Goal: Task Accomplishment & Management: Use online tool/utility

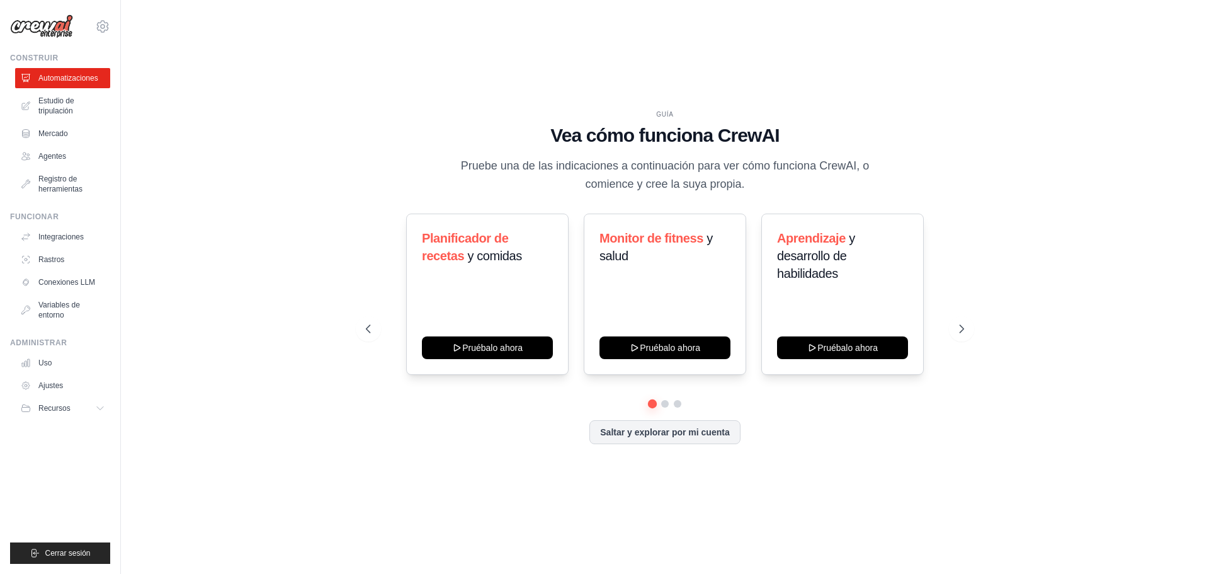
click at [300, 180] on div "GUÍA Vea cómo funciona CrewAI Pruebe una de las indicaciones a continuación par…" at bounding box center [665, 287] width 1048 height 549
click at [71, 157] on link "Agentes" at bounding box center [63, 156] width 95 height 20
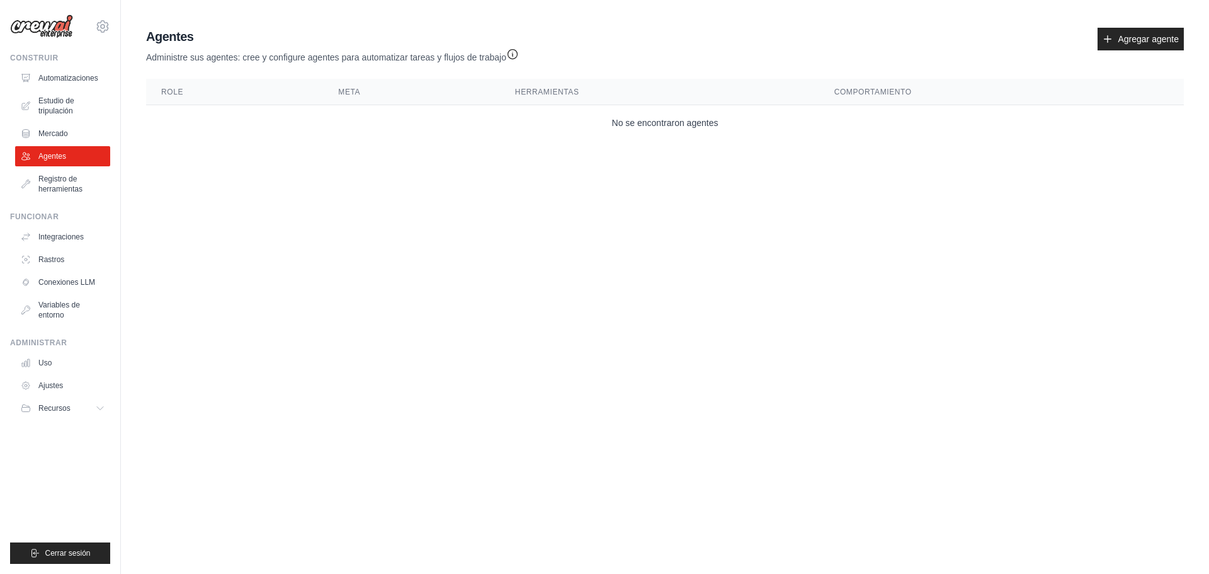
click at [69, 144] on ul "Automatizaciones Estudio de tripulación Mercado Agentes Registro de herramientas" at bounding box center [62, 133] width 95 height 131
click at [69, 139] on link "Mercado" at bounding box center [63, 133] width 95 height 20
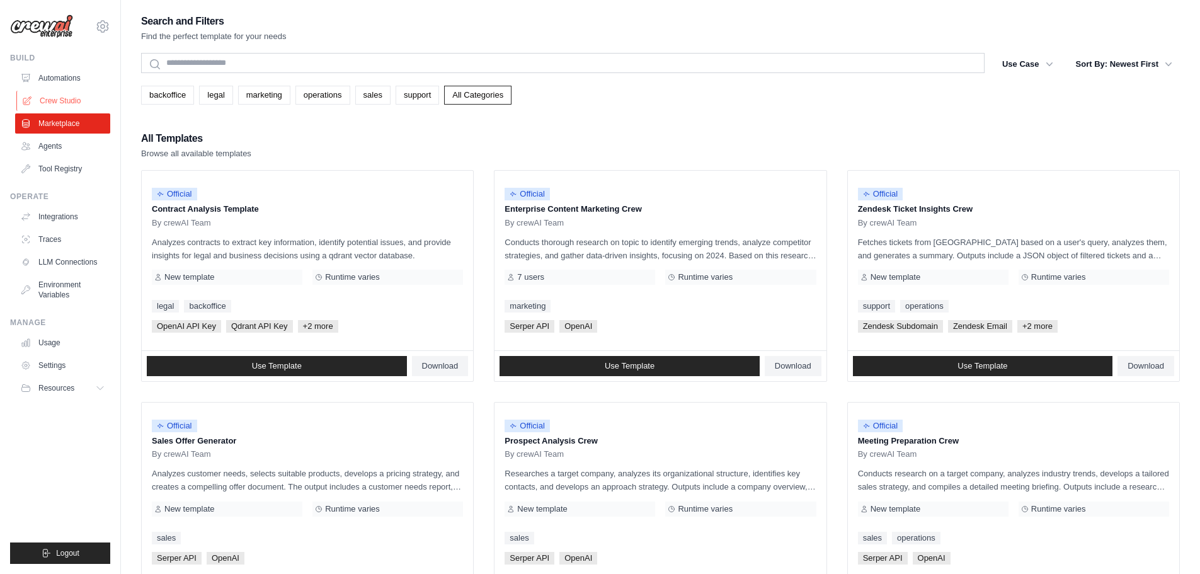
click at [74, 98] on link "Crew Studio" at bounding box center [63, 101] width 95 height 20
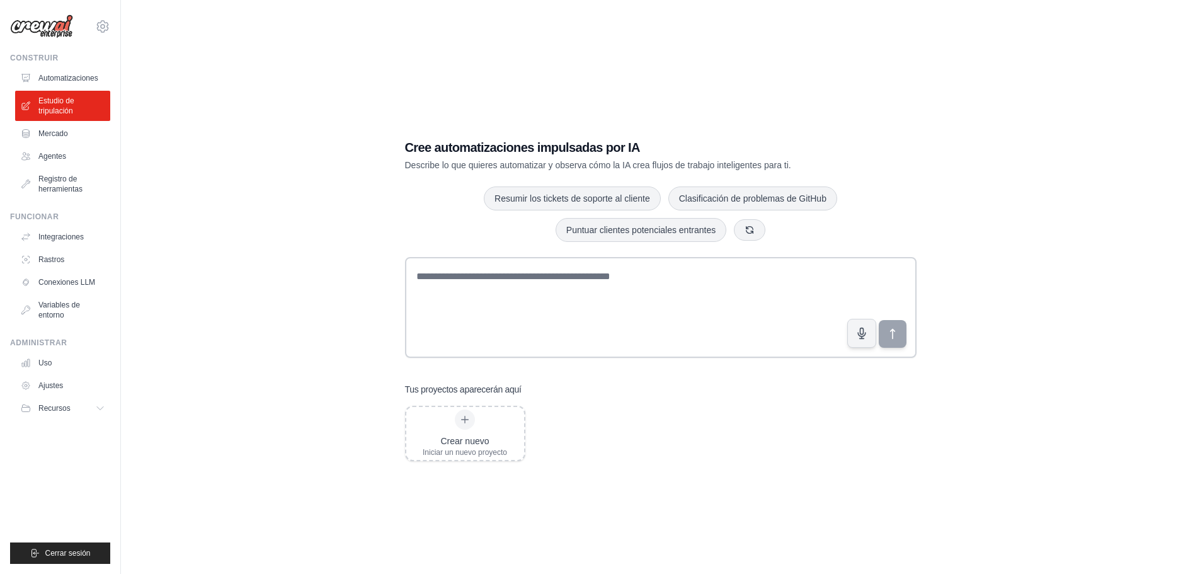
click at [752, 80] on div "Cree automatizaciones impulsadas por IA Describe lo que quieres automatizar y o…" at bounding box center [660, 300] width 1039 height 574
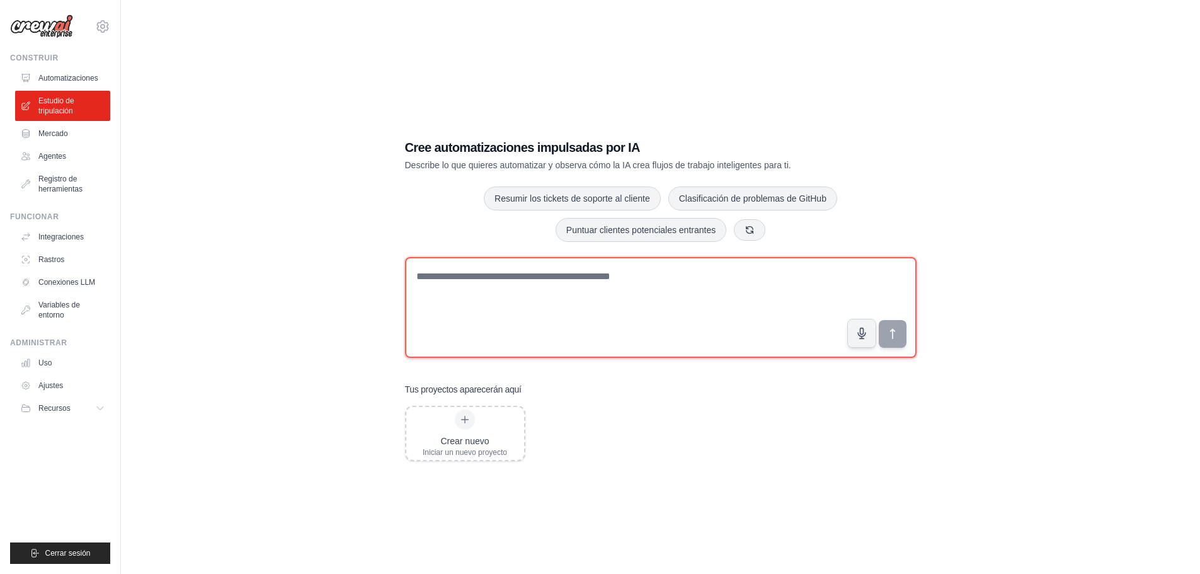
click at [554, 309] on textarea at bounding box center [660, 307] width 511 height 101
type textarea "****"
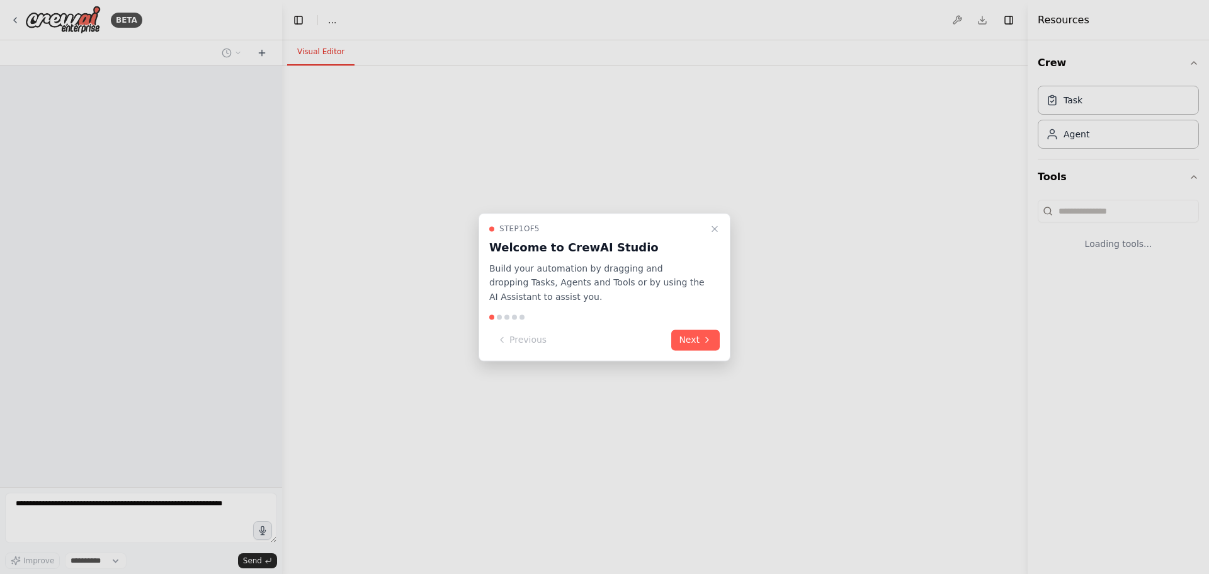
select select "****"
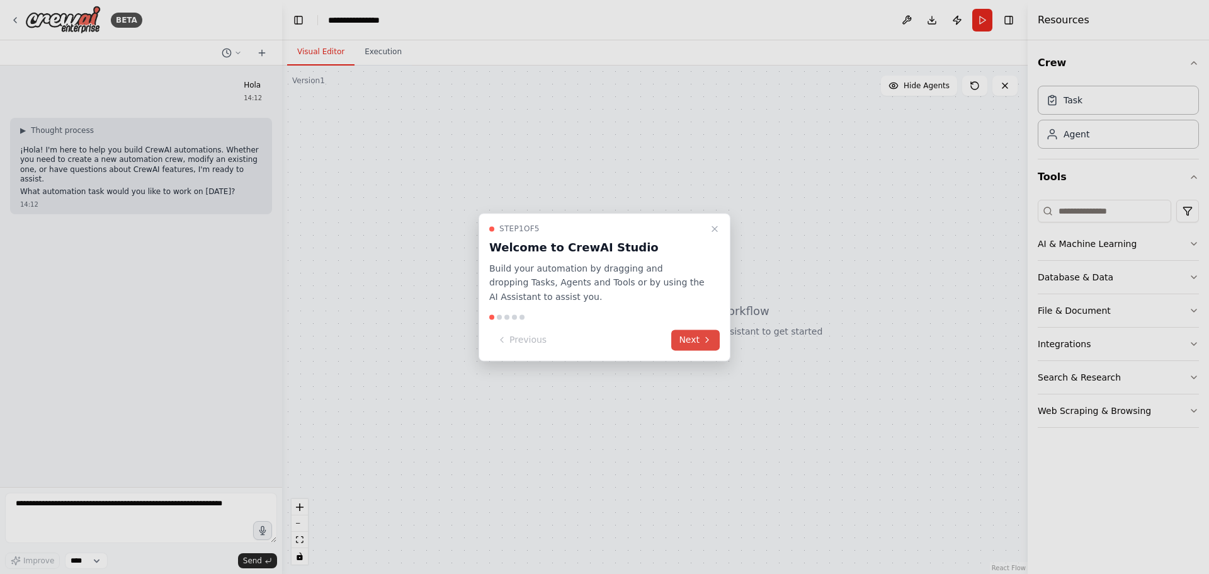
click at [683, 337] on button "Next" at bounding box center [695, 339] width 48 height 21
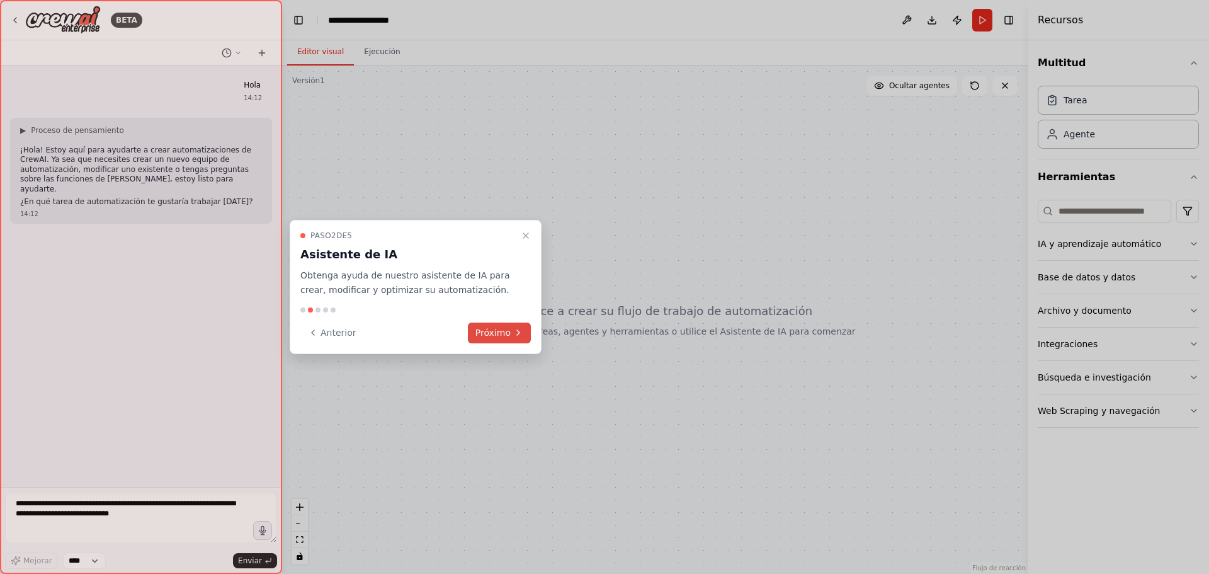
click at [517, 329] on icon at bounding box center [518, 332] width 10 height 10
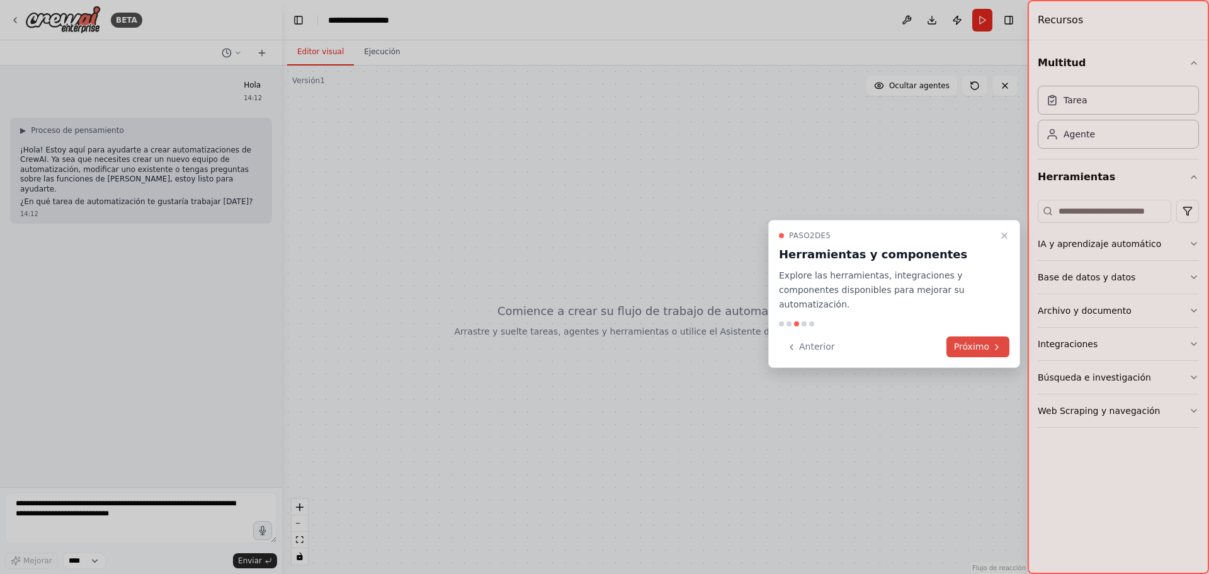
click at [970, 341] on font "Próximo" at bounding box center [971, 346] width 35 height 10
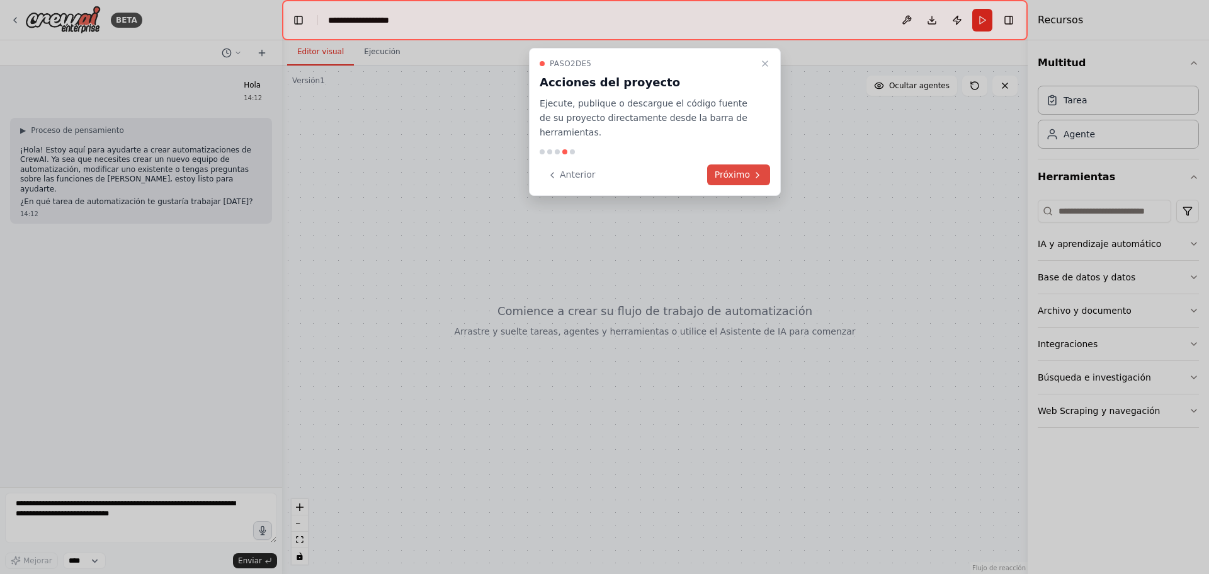
click at [750, 164] on button "Próximo" at bounding box center [738, 174] width 63 height 21
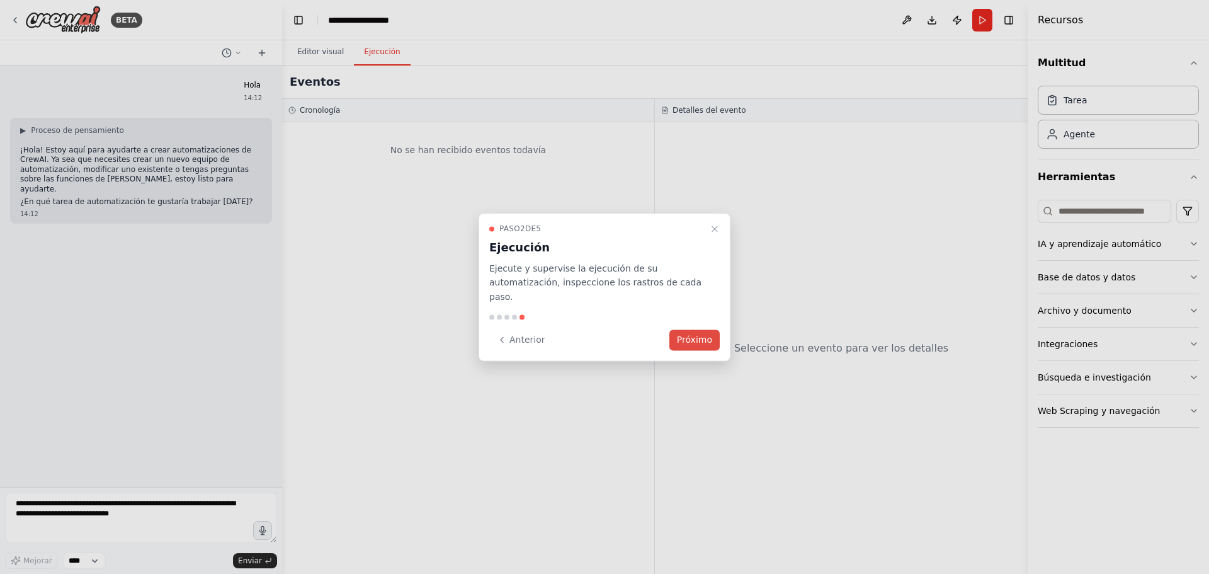
click at [698, 329] on button "Próximo" at bounding box center [694, 339] width 50 height 21
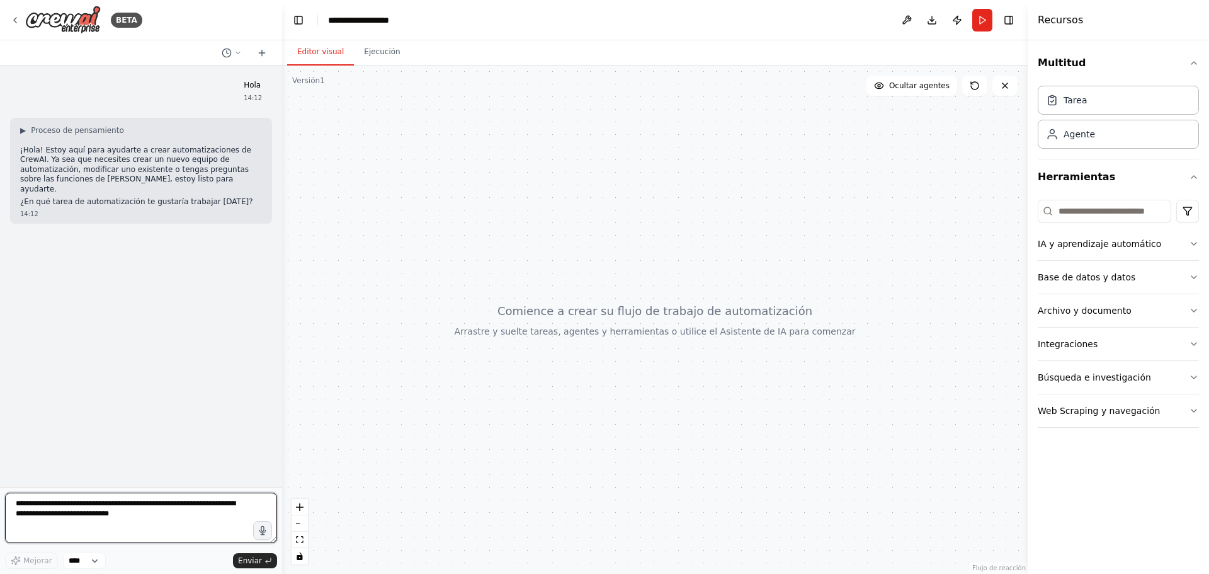
click at [179, 513] on textarea at bounding box center [141, 517] width 272 height 50
